Goal: Contribute content: Add original content to the website for others to see

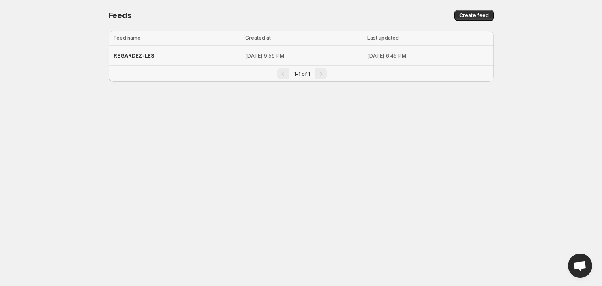
click at [441, 48] on td "[DATE] 6:45 PM" at bounding box center [429, 56] width 129 height 20
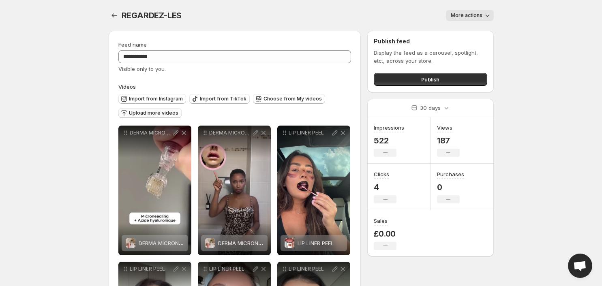
click at [174, 112] on span "Upload more videos" at bounding box center [153, 113] width 49 height 6
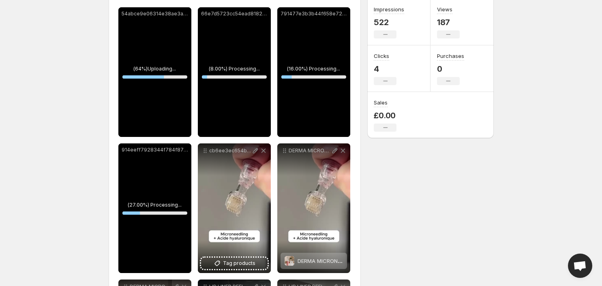
scroll to position [139, 0]
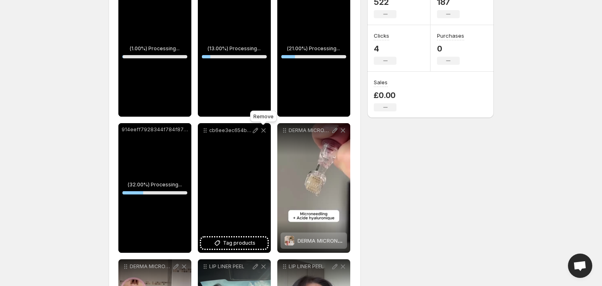
click at [263, 127] on icon at bounding box center [263, 130] width 8 height 8
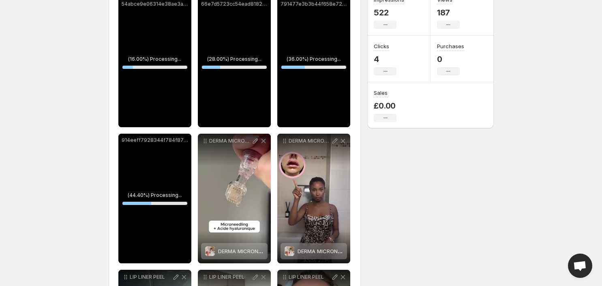
scroll to position [120, 0]
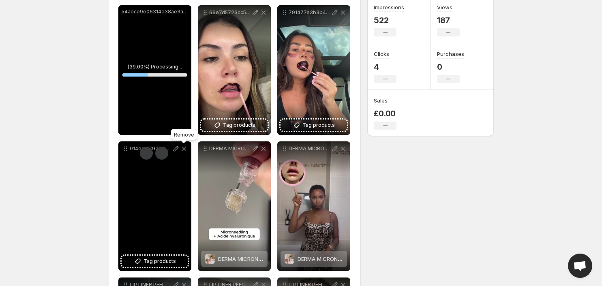
click at [187, 149] on icon at bounding box center [184, 149] width 8 height 8
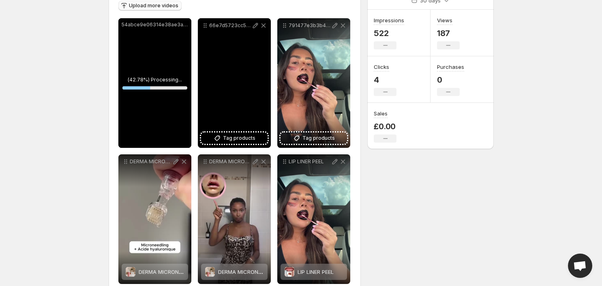
scroll to position [96, 0]
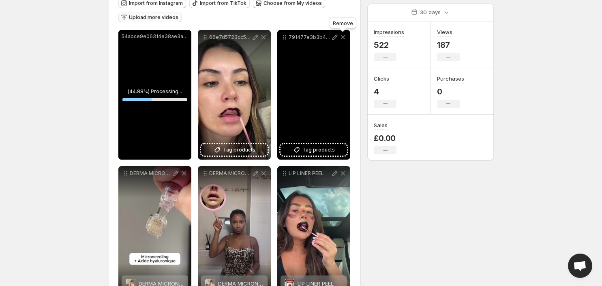
click at [345, 38] on icon at bounding box center [343, 37] width 8 height 8
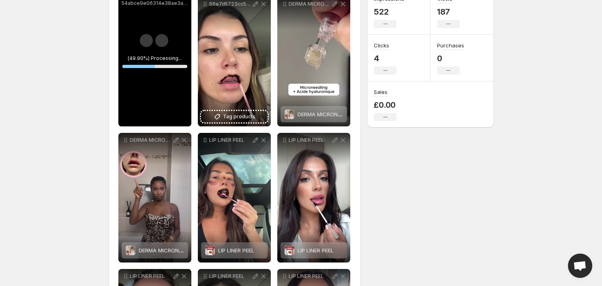
scroll to position [65, 0]
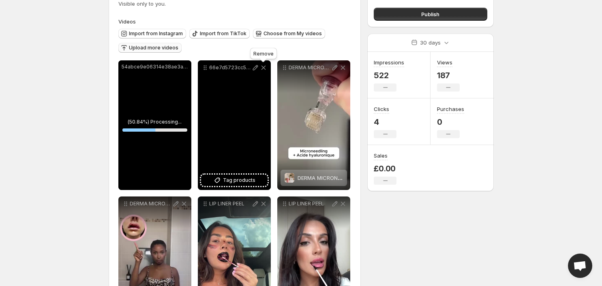
click at [266, 70] on icon at bounding box center [263, 68] width 8 height 8
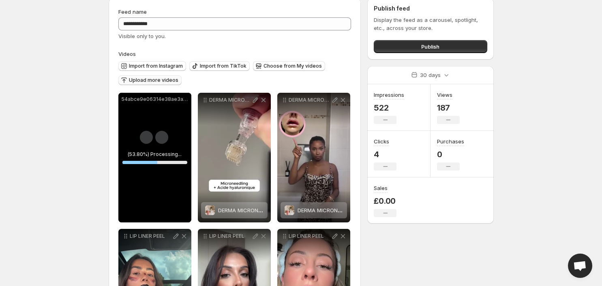
scroll to position [0, 0]
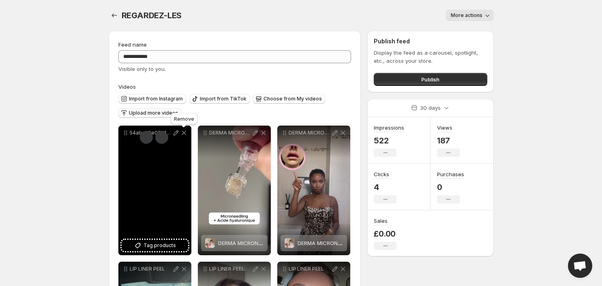
click at [187, 136] on icon at bounding box center [184, 133] width 8 height 8
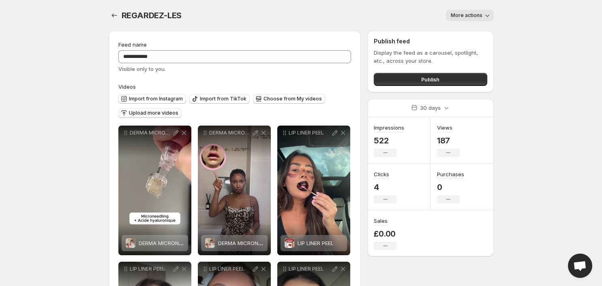
click at [157, 115] on span "Upload more videos" at bounding box center [153, 113] width 49 height 6
